Goal: Find specific page/section: Find specific page/section

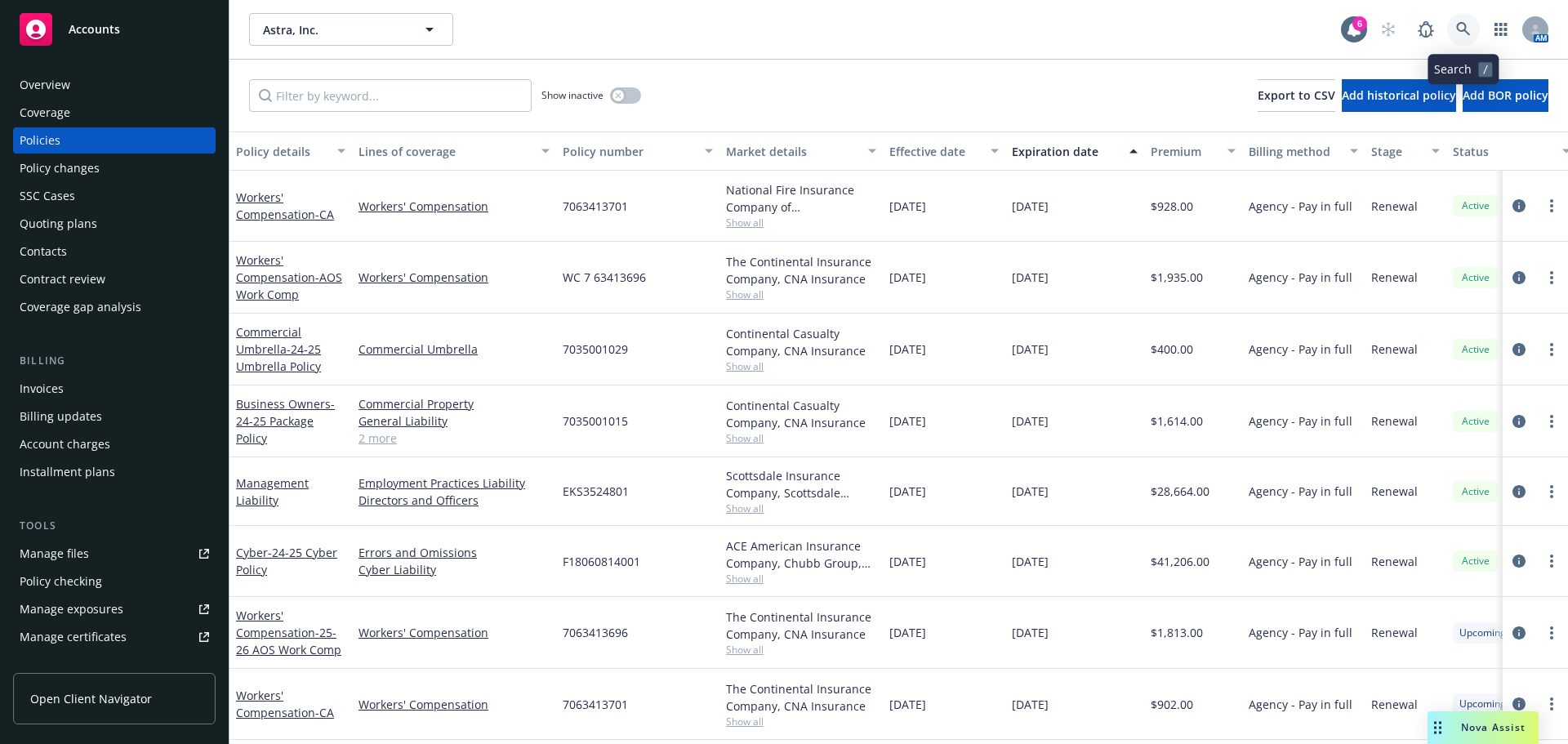
click at [1458, 21] on link at bounding box center [1463, 29] width 33 height 33
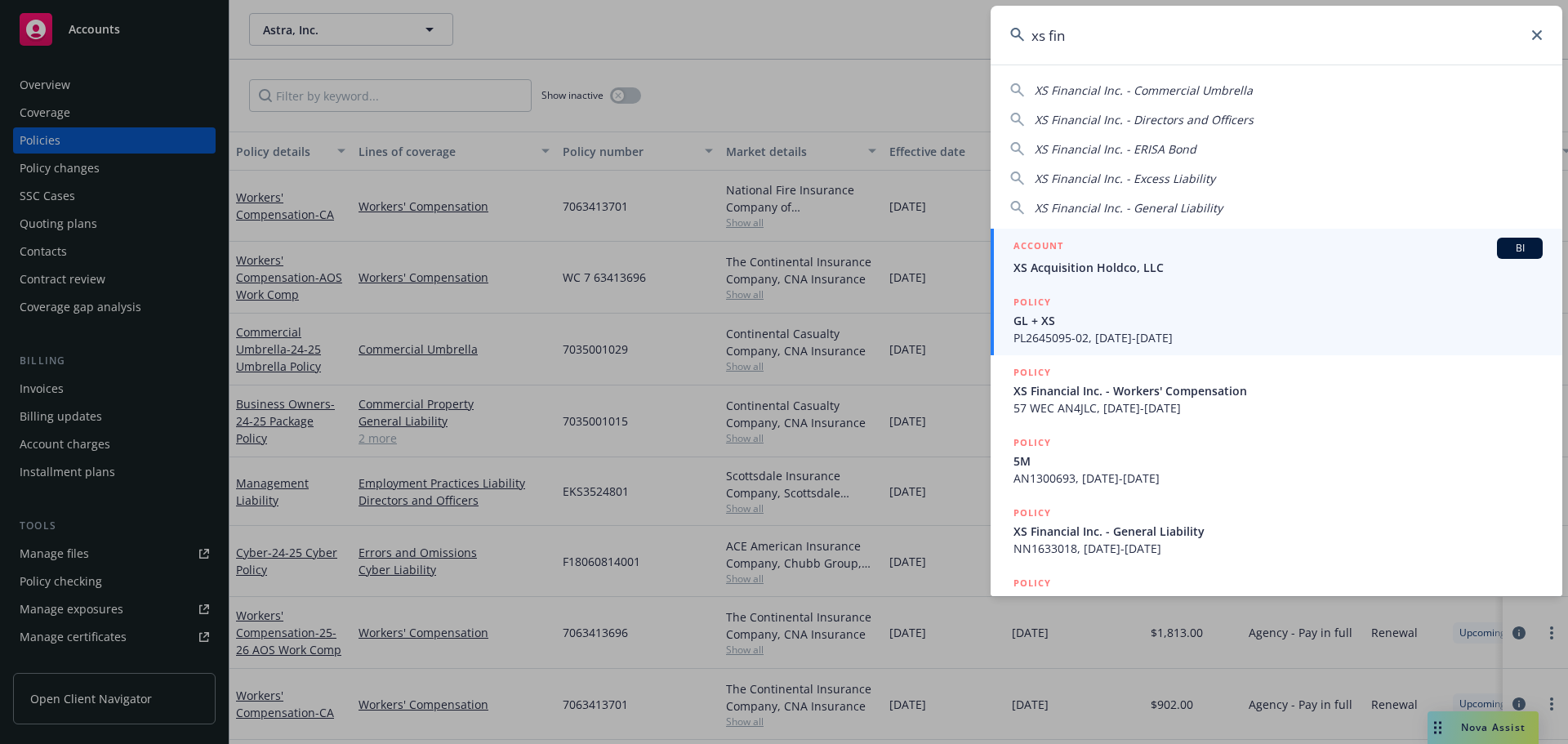
type input "xs fin"
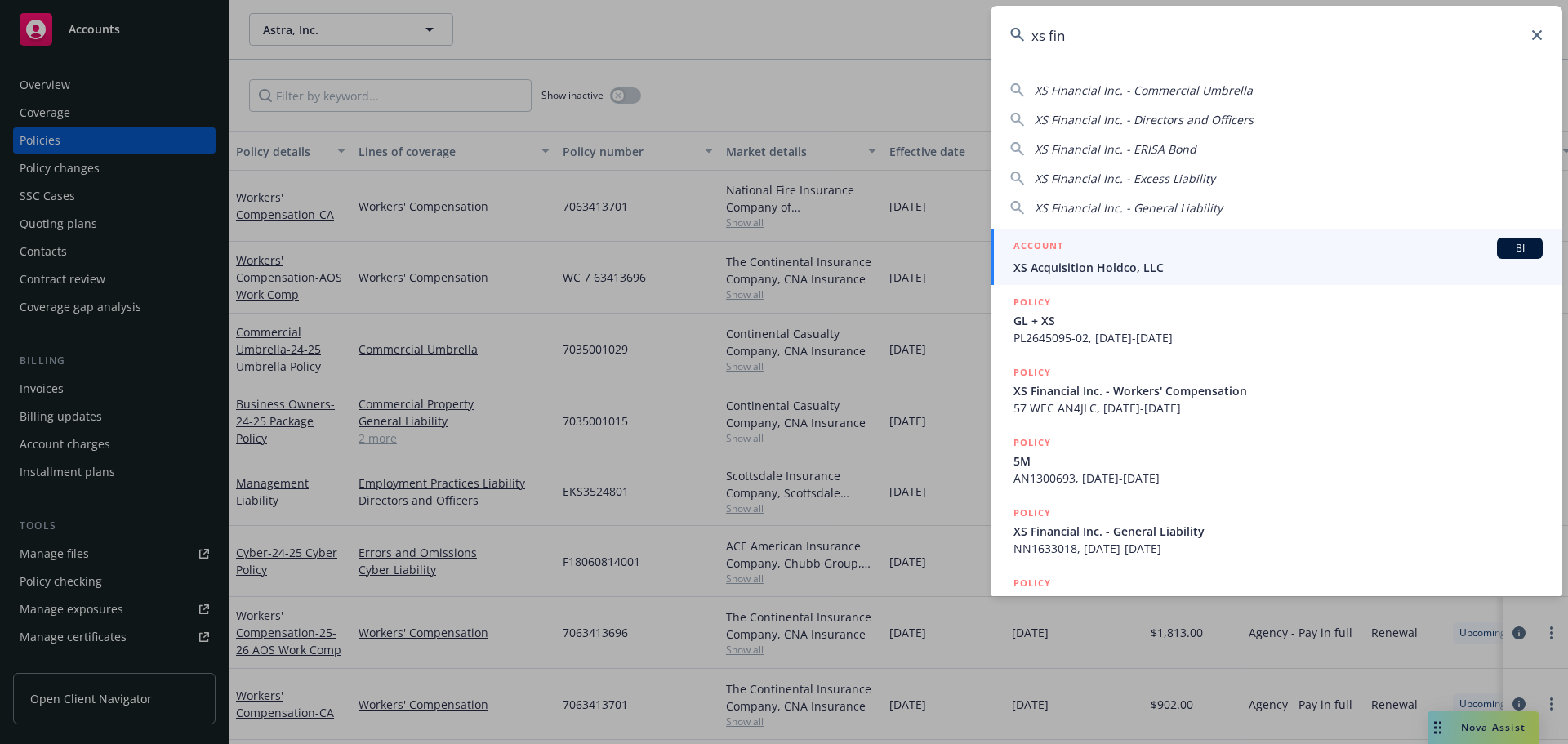
click at [1096, 261] on span "XS Acquisition Holdco, LLC" at bounding box center [1278, 267] width 529 height 17
